Goal: Complete application form: Complete application form

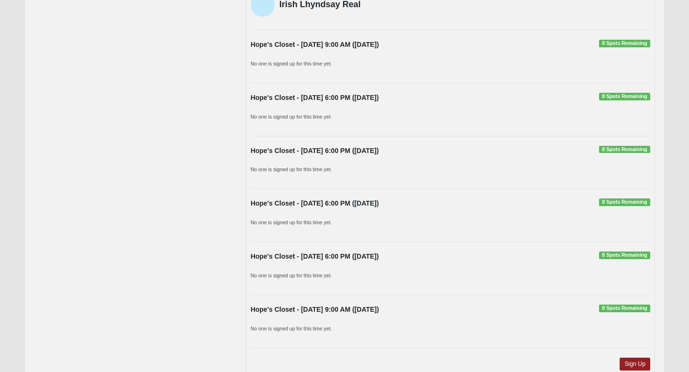
scroll to position [329, 0]
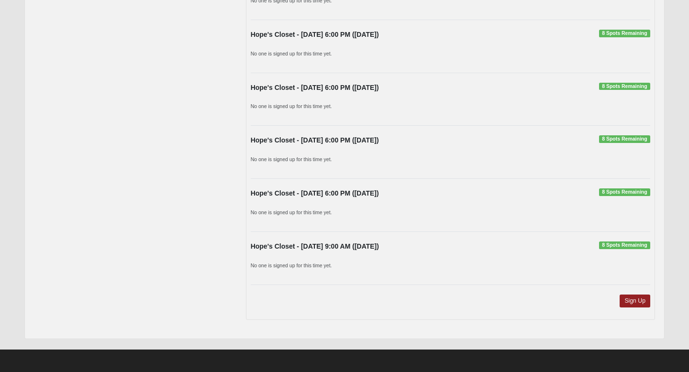
scroll to position [295, 0]
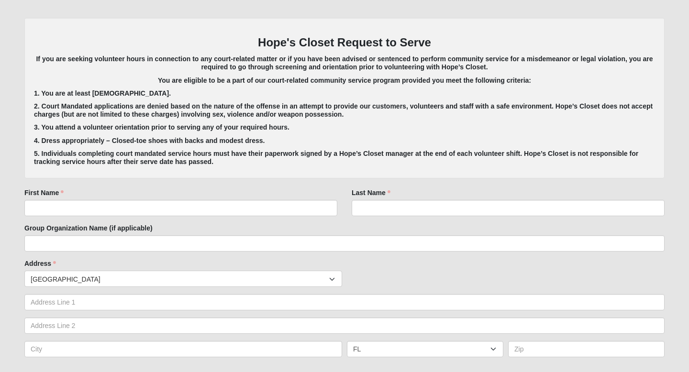
scroll to position [161, 0]
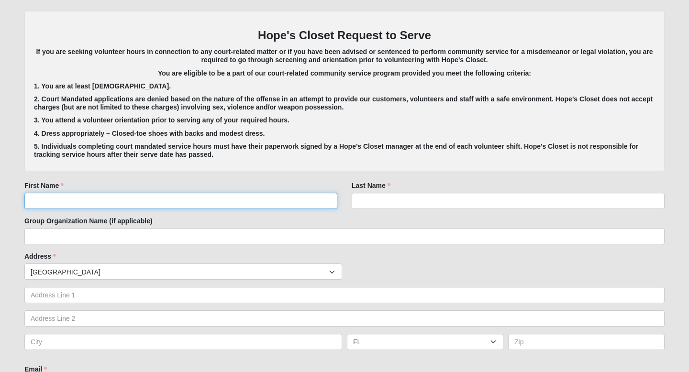
click at [190, 200] on input "First Name" at bounding box center [180, 201] width 313 height 16
type input "[PERSON_NAME]"
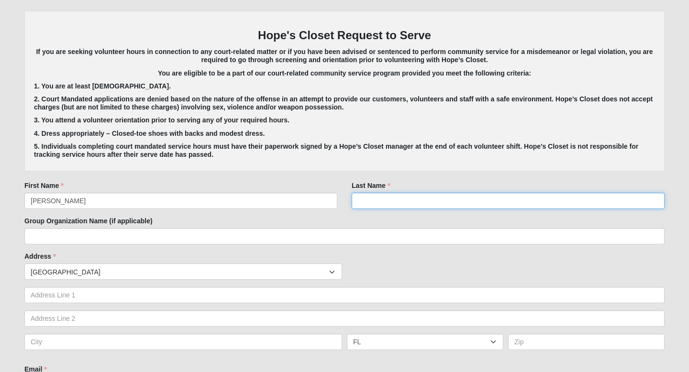
click at [437, 201] on input "Last Name" at bounding box center [507, 201] width 313 height 16
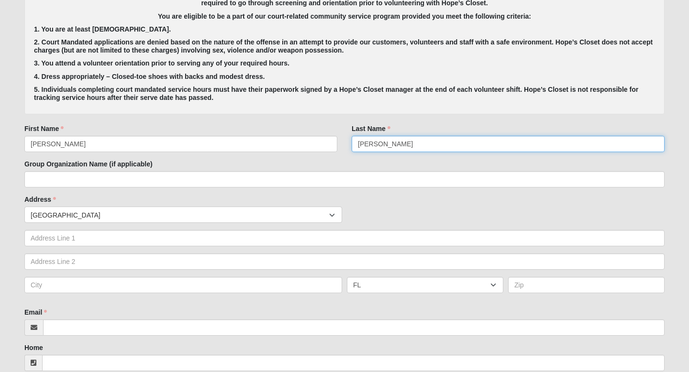
scroll to position [237, 0]
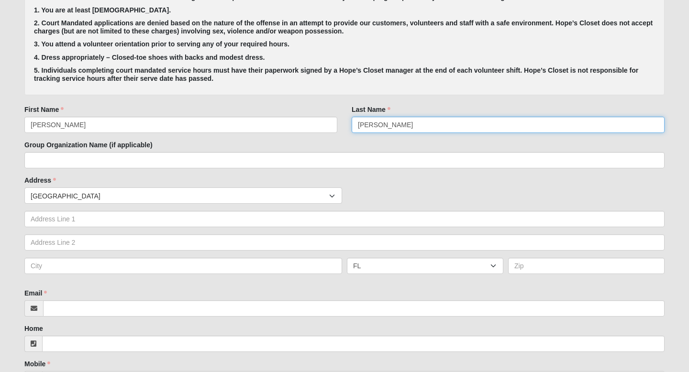
type input "[PERSON_NAME]"
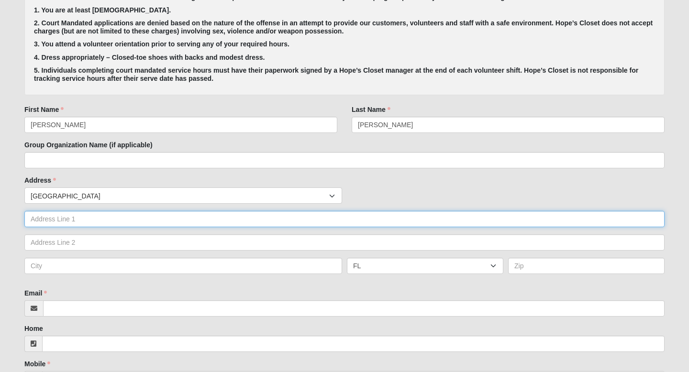
click at [252, 223] on input "text" at bounding box center [344, 219] width 640 height 16
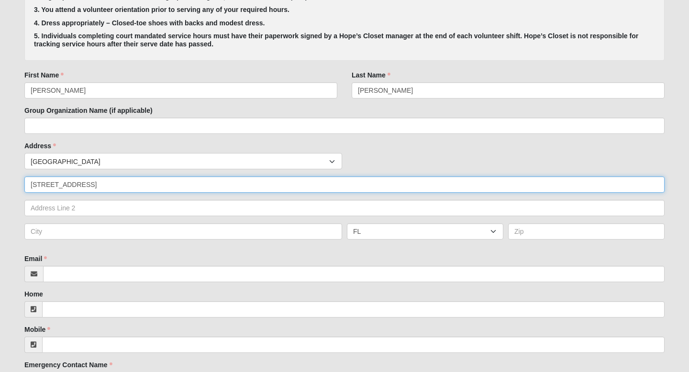
scroll to position [274, 0]
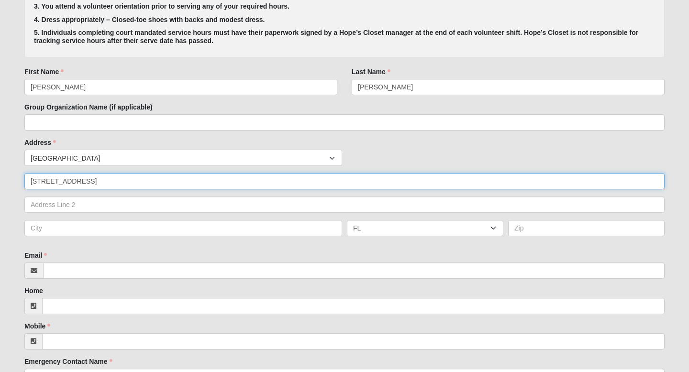
type input "[STREET_ADDRESS]"
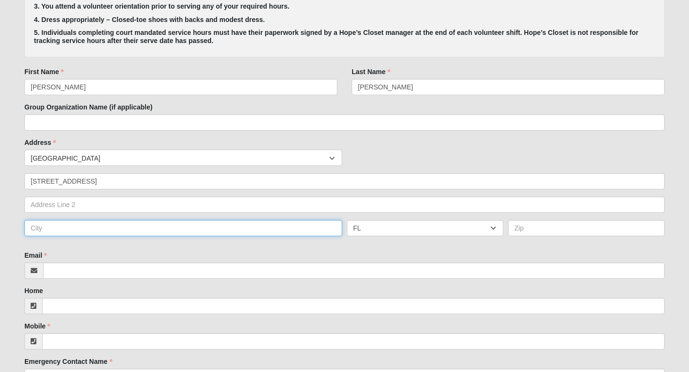
click at [182, 230] on input "text" at bounding box center [183, 228] width 318 height 16
type input "[GEOGRAPHIC_DATA]"
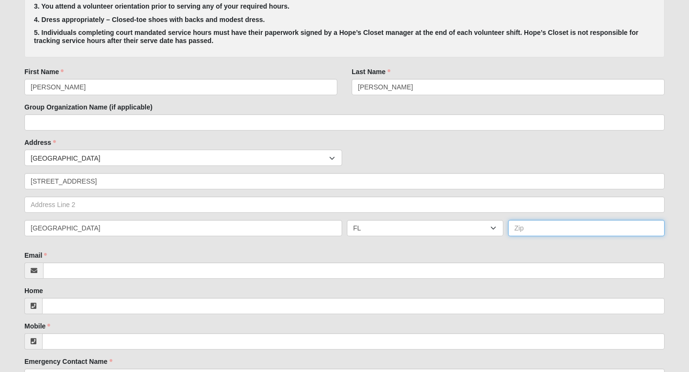
click at [533, 226] on input "text" at bounding box center [586, 228] width 156 height 16
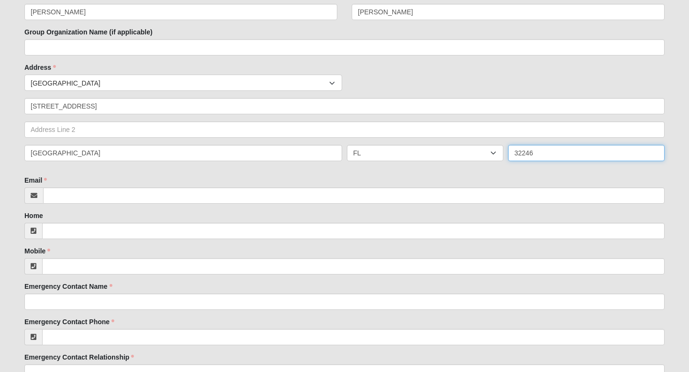
scroll to position [365, 0]
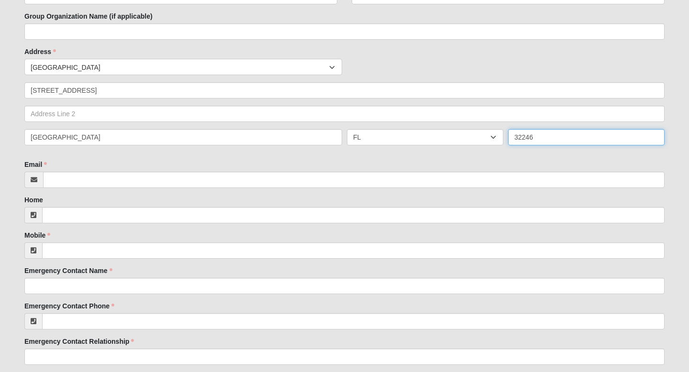
type input "32246"
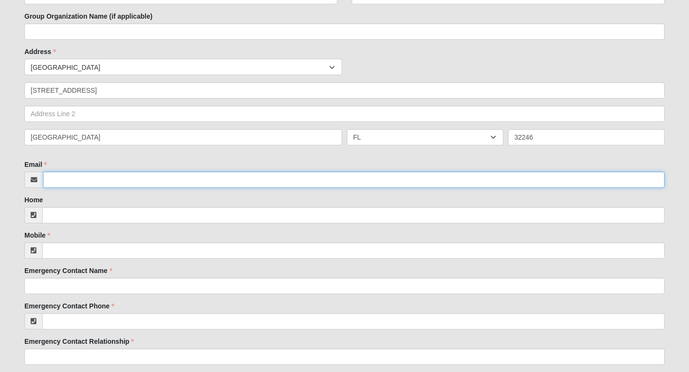
click at [277, 184] on input "Email" at bounding box center [353, 180] width 621 height 16
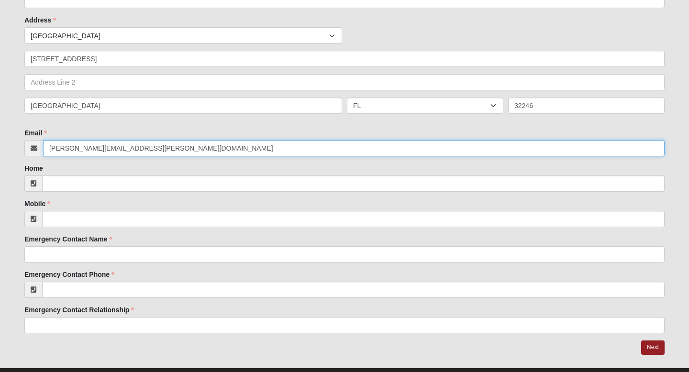
scroll to position [403, 0]
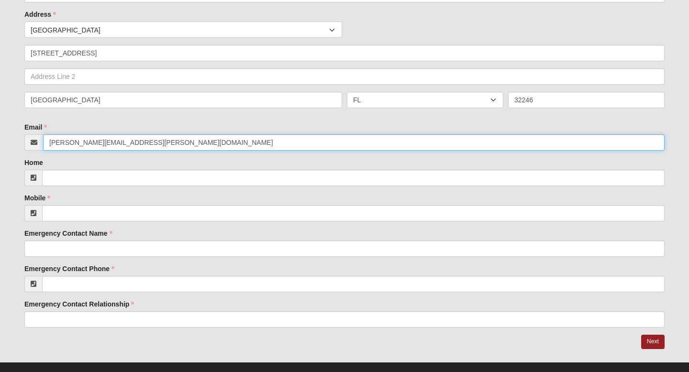
type input "[PERSON_NAME][EMAIL_ADDRESS][PERSON_NAME][DOMAIN_NAME]"
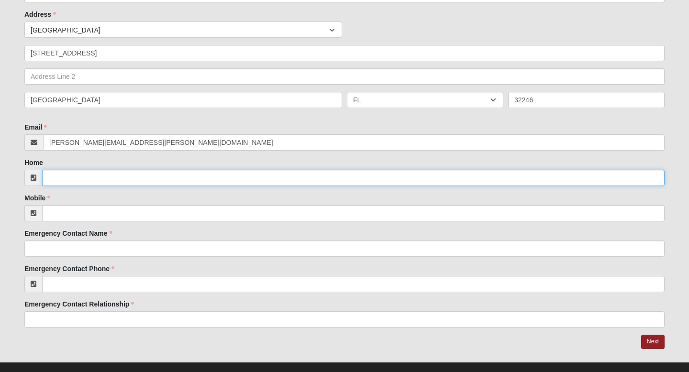
click at [201, 180] on input "Home" at bounding box center [353, 178] width 622 height 16
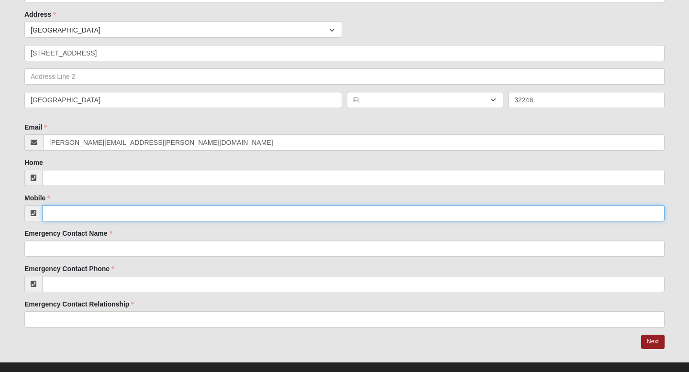
click at [170, 213] on input "Mobile" at bounding box center [353, 213] width 622 height 16
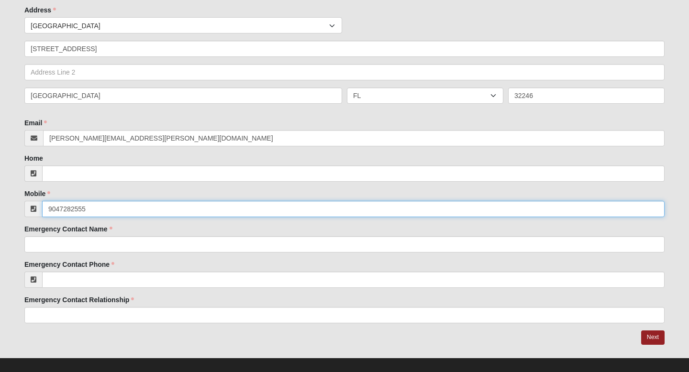
scroll to position [417, 0]
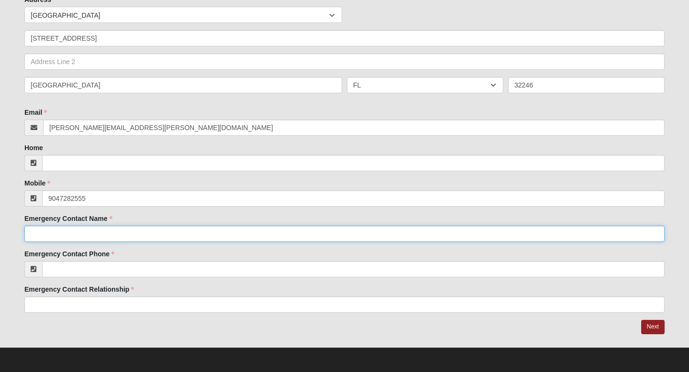
type input "[PHONE_NUMBER]"
click at [131, 230] on input "Emergency Contact Name" at bounding box center [344, 234] width 640 height 16
type input "[PERSON_NAME]"
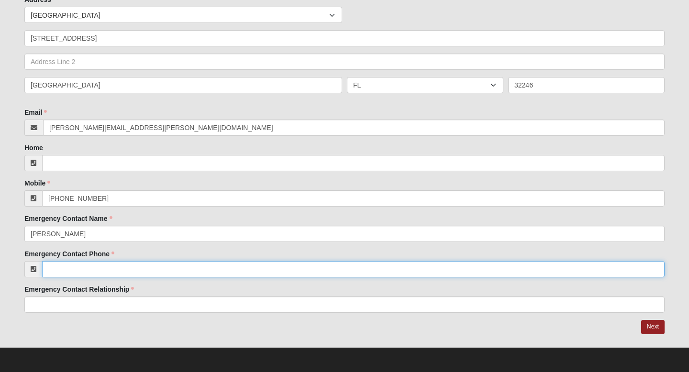
click at [99, 268] on input "Emergency Contact Phone" at bounding box center [353, 269] width 622 height 16
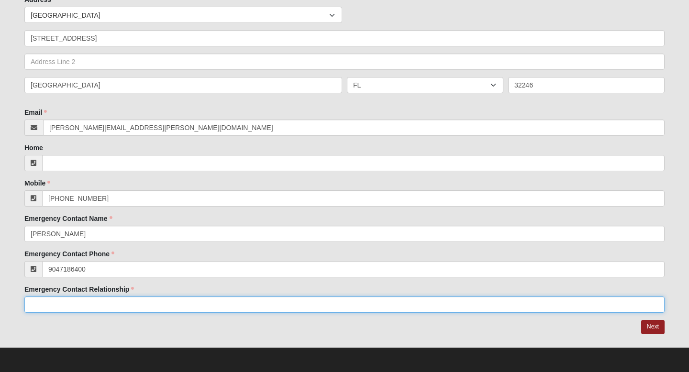
type input "(904) 718-6400"
click at [78, 303] on input "Emergency Contact Relationship" at bounding box center [344, 304] width 640 height 16
type input "spouse"
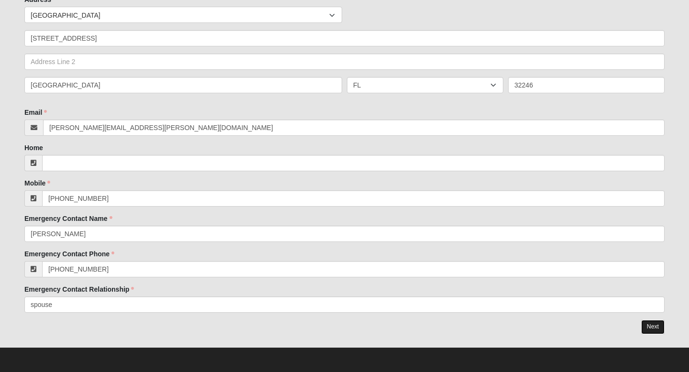
click at [651, 325] on link "Next" at bounding box center [652, 327] width 23 height 14
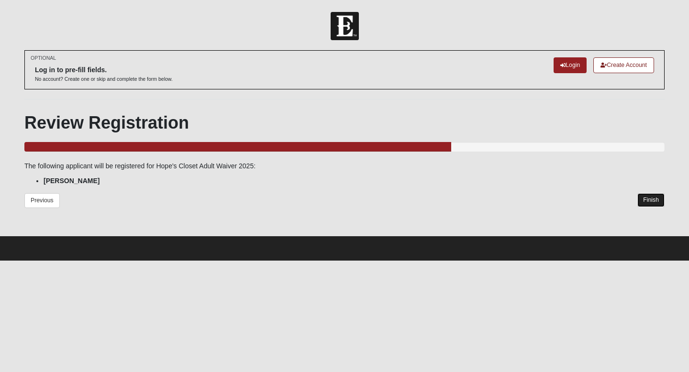
click at [649, 199] on link "Finish" at bounding box center [650, 200] width 27 height 14
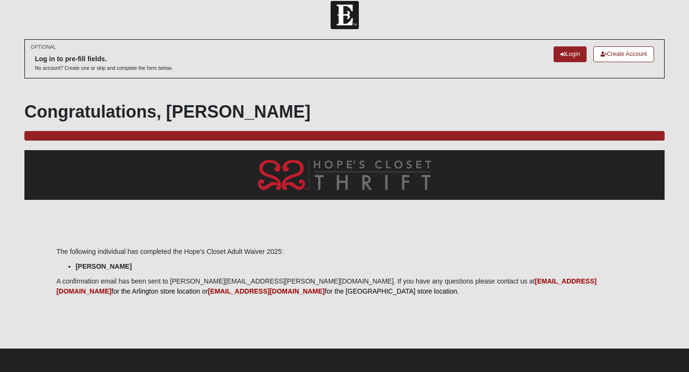
scroll to position [12, 0]
